Goal: Information Seeking & Learning: Learn about a topic

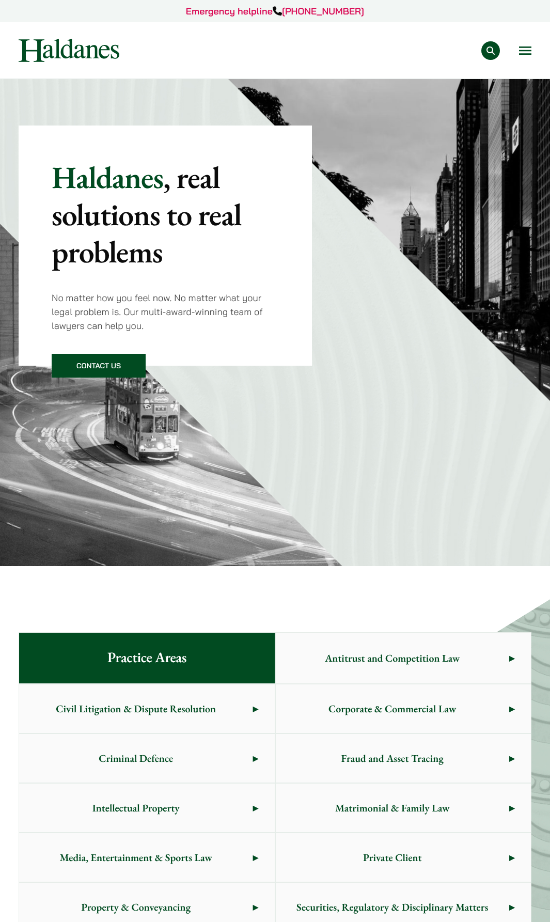
click at [523, 51] on button "Open menu" at bounding box center [525, 50] width 12 height 8
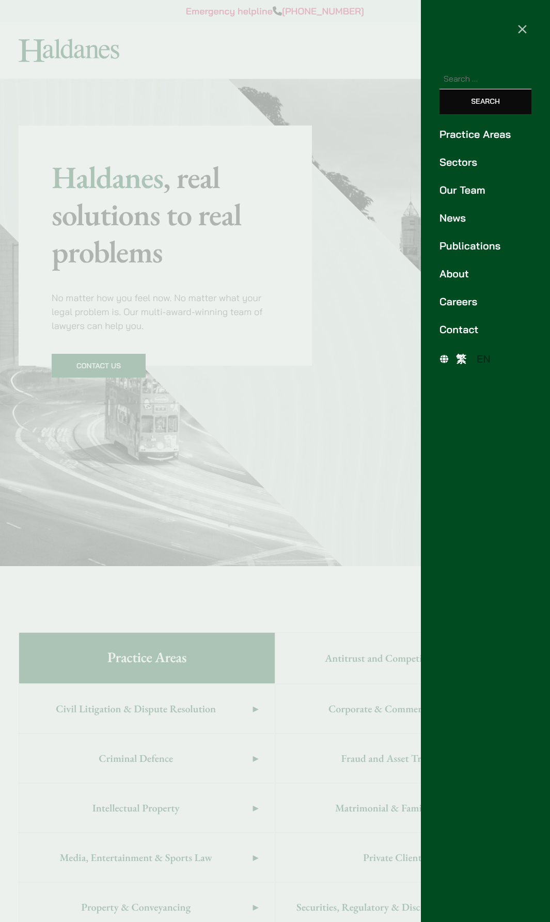
click at [466, 159] on link "Sectors" at bounding box center [485, 161] width 92 height 15
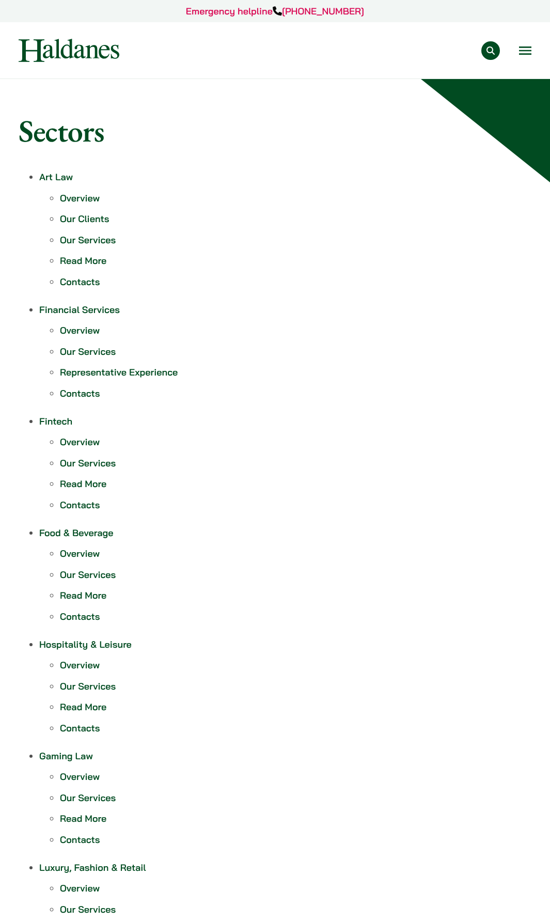
click at [528, 53] on button "Open menu" at bounding box center [525, 50] width 12 height 8
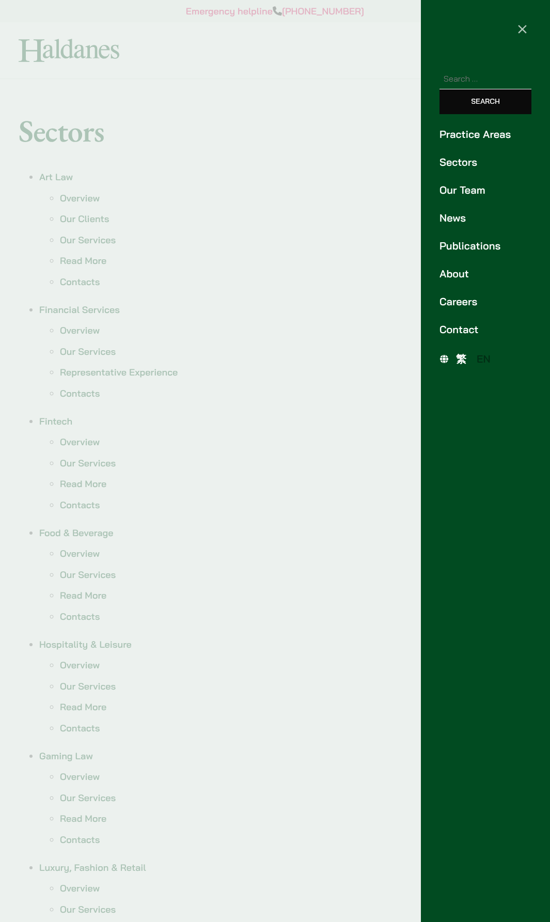
click at [472, 182] on link "Our Team" at bounding box center [485, 189] width 92 height 15
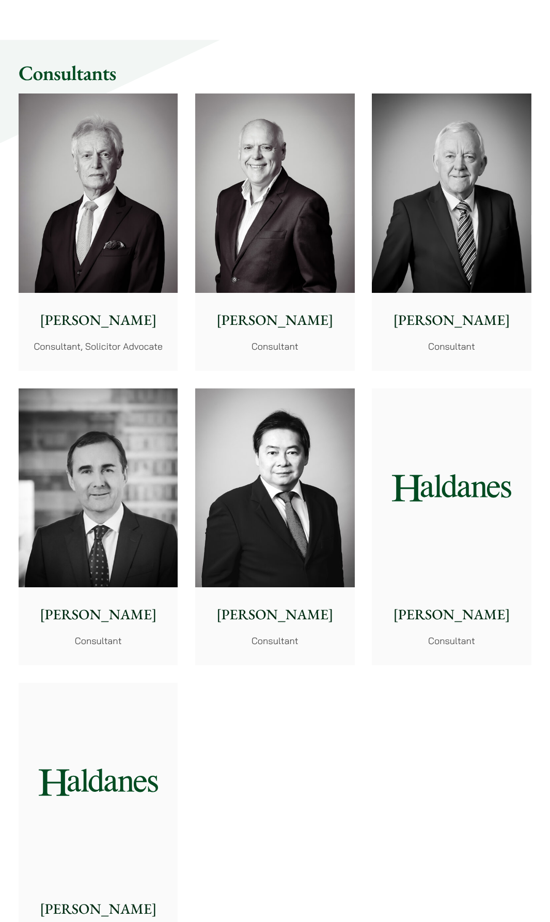
scroll to position [4234, 0]
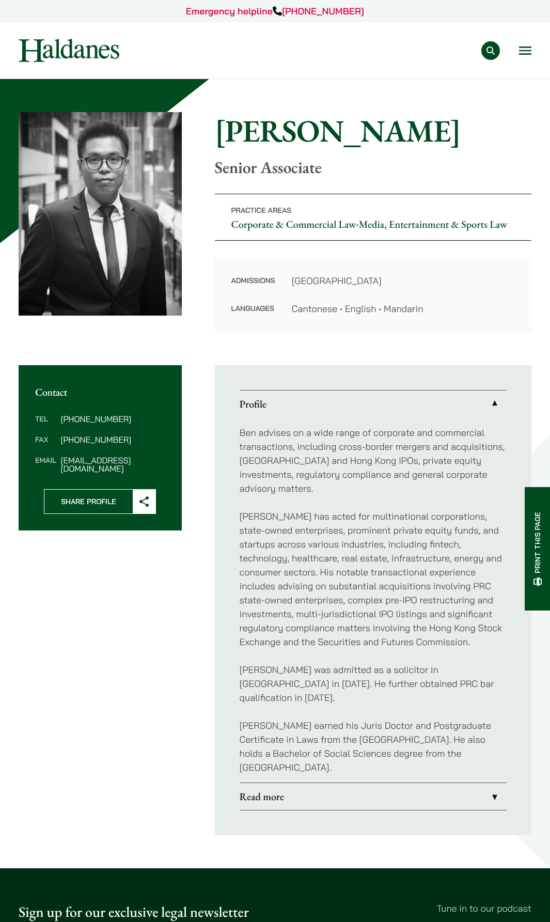
click at [321, 792] on link "Read more" at bounding box center [373, 796] width 267 height 27
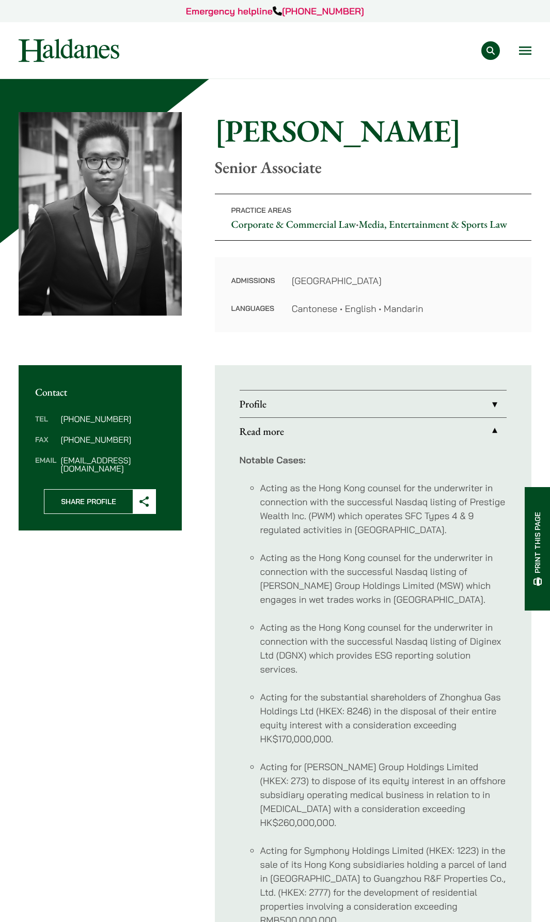
click at [316, 409] on link "Profile" at bounding box center [373, 403] width 267 height 27
